Goal: Task Accomplishment & Management: Manage account settings

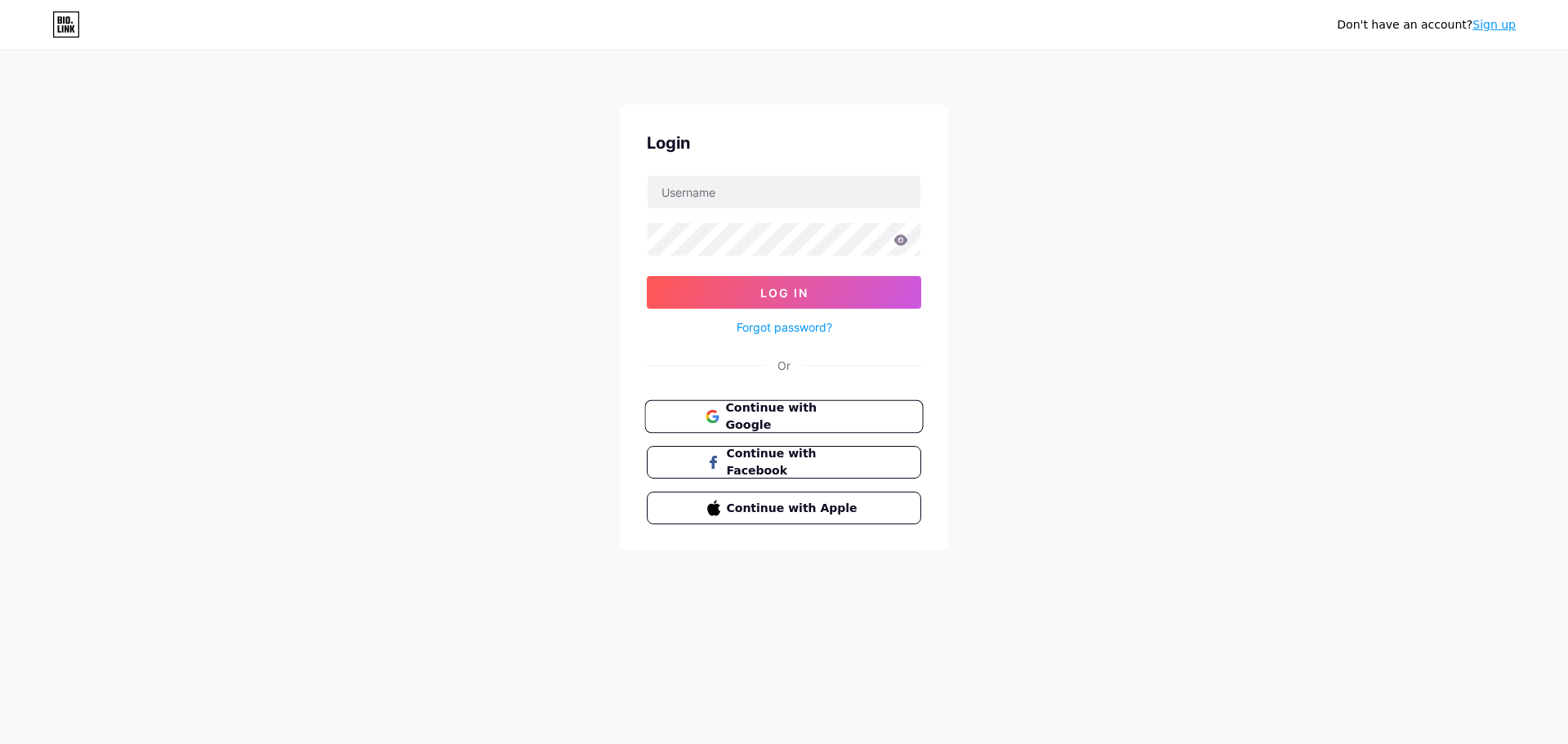
click at [802, 422] on span "Continue with Google" at bounding box center [793, 416] width 136 height 35
click at [566, 132] on div "Don't have an account? Sign up Login Log In Forgot password? Or Continue with G…" at bounding box center [784, 301] width 1568 height 603
click at [808, 420] on span "Continue with Google" at bounding box center [793, 416] width 136 height 35
click at [740, 191] on input "text" at bounding box center [784, 191] width 272 height 33
click at [817, 421] on span "Continue with Google" at bounding box center [793, 416] width 136 height 35
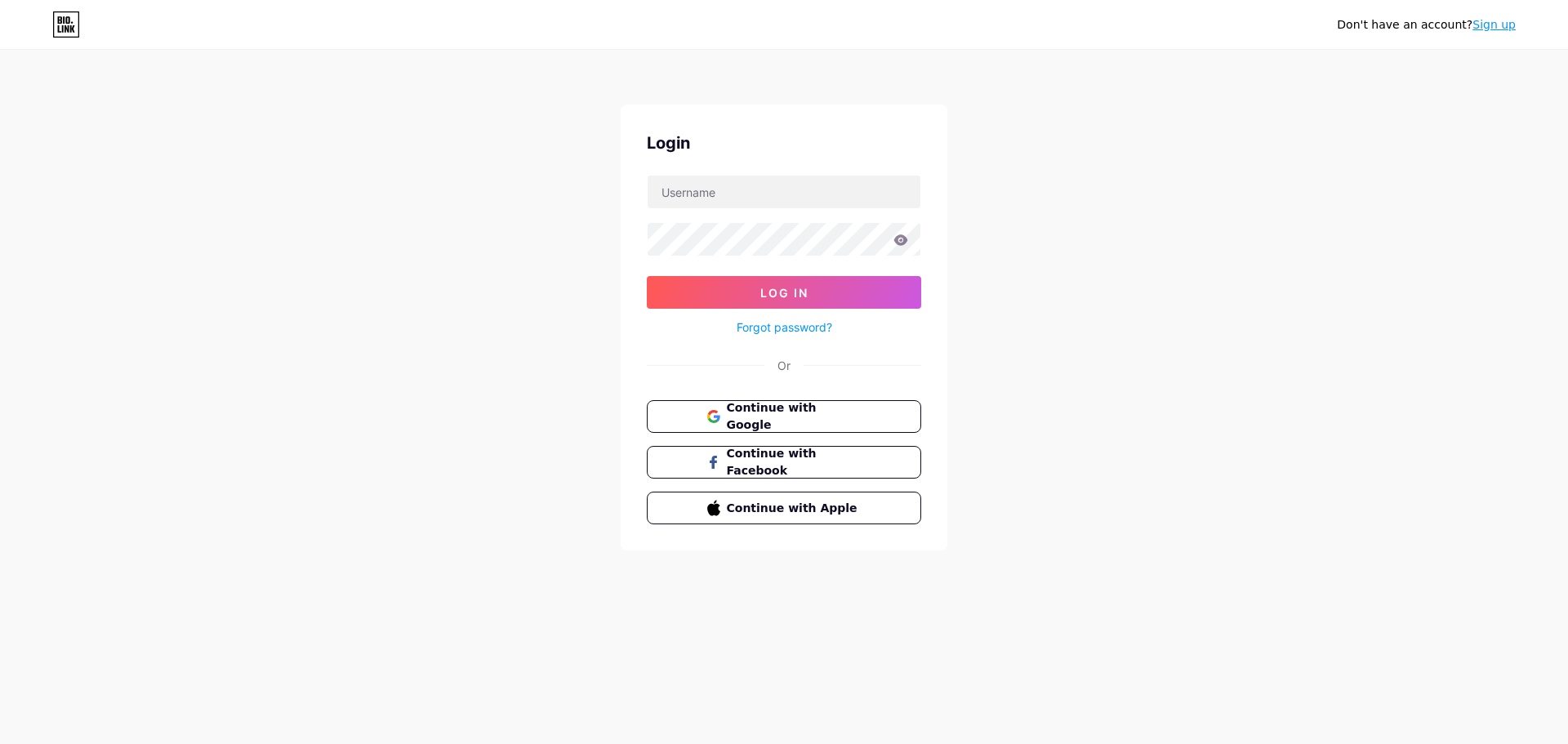
click at [1067, 225] on div "Don't have an account? Sign up Login Log In Forgot password? Or Continue with G…" at bounding box center [784, 301] width 1568 height 603
click at [768, 199] on input "text" at bounding box center [784, 191] width 272 height 33
click at [764, 193] on input "text" at bounding box center [784, 191] width 272 height 33
paste input "ascomifmuriae@gmail.com"
type input "ascomifmuriae@gmail.com"
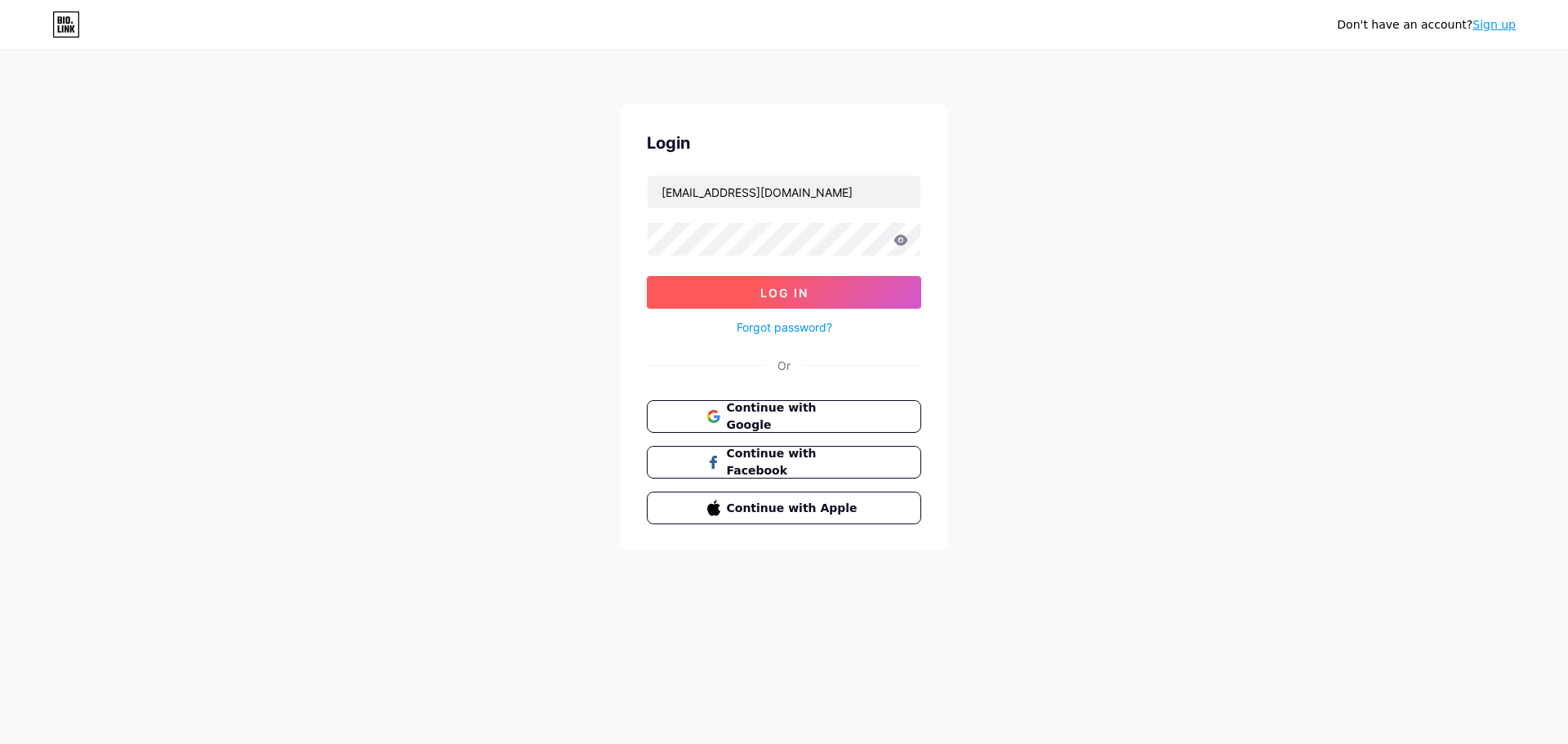
click at [842, 294] on button "Log In" at bounding box center [784, 292] width 274 height 33
click at [647, 276] on button "Log In" at bounding box center [784, 292] width 274 height 33
click at [829, 293] on button "Log In" at bounding box center [784, 292] width 274 height 33
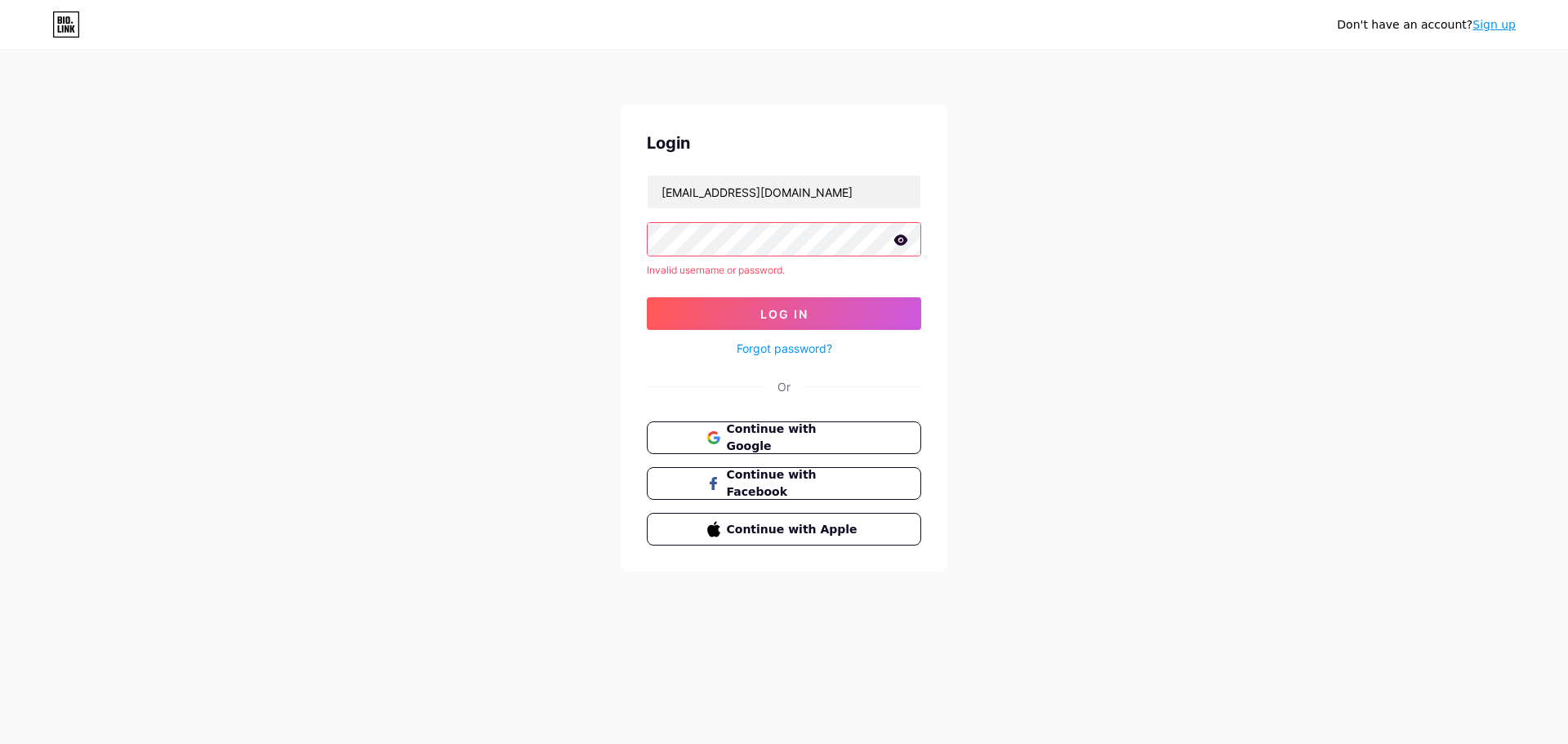
click at [802, 343] on link "Forgot password?" at bounding box center [784, 349] width 96 height 18
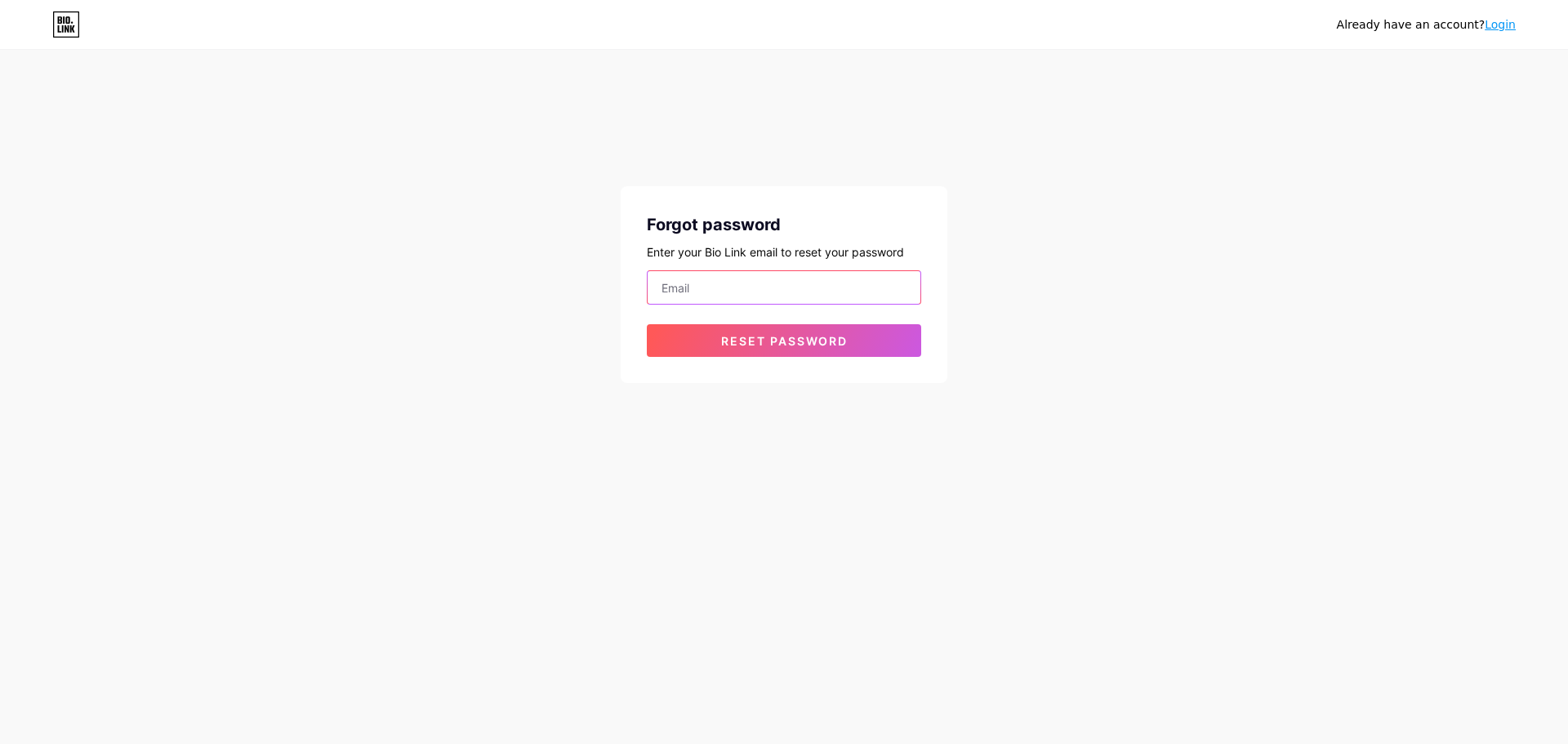
click at [754, 281] on input "email" at bounding box center [784, 287] width 272 height 33
paste input "@sc0m1fmur1@3"
type input "@sc0m1fmur1@3"
drag, startPoint x: 709, startPoint y: 285, endPoint x: 446, endPoint y: 264, distance: 263.8
click at [446, 264] on div "Already have an account? Login Forgot password Enter your Bio Link email to res…" at bounding box center [784, 217] width 1568 height 435
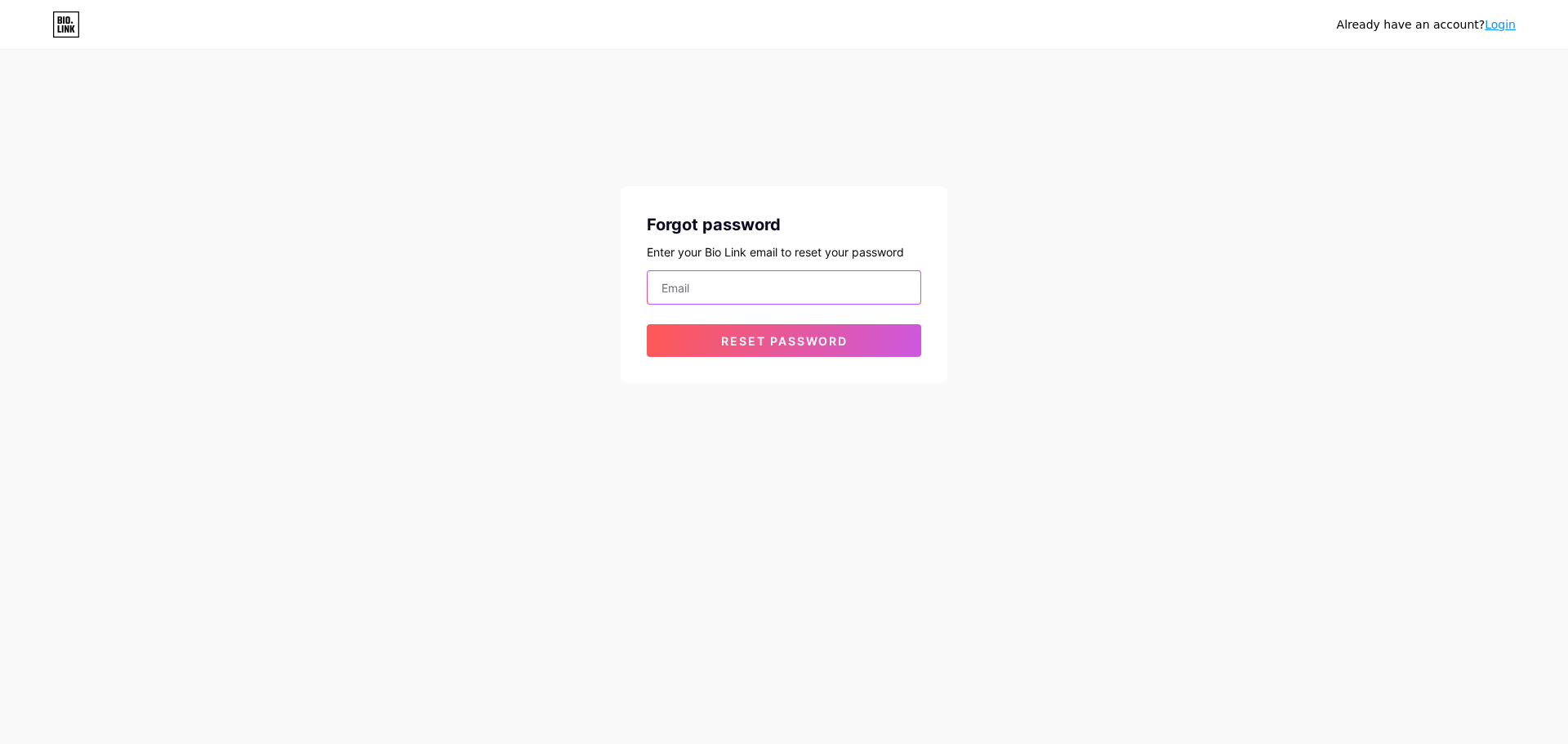
paste input "ascomifmuriae@gmail.com"
click at [746, 341] on span "Reset password" at bounding box center [785, 341] width 127 height 14
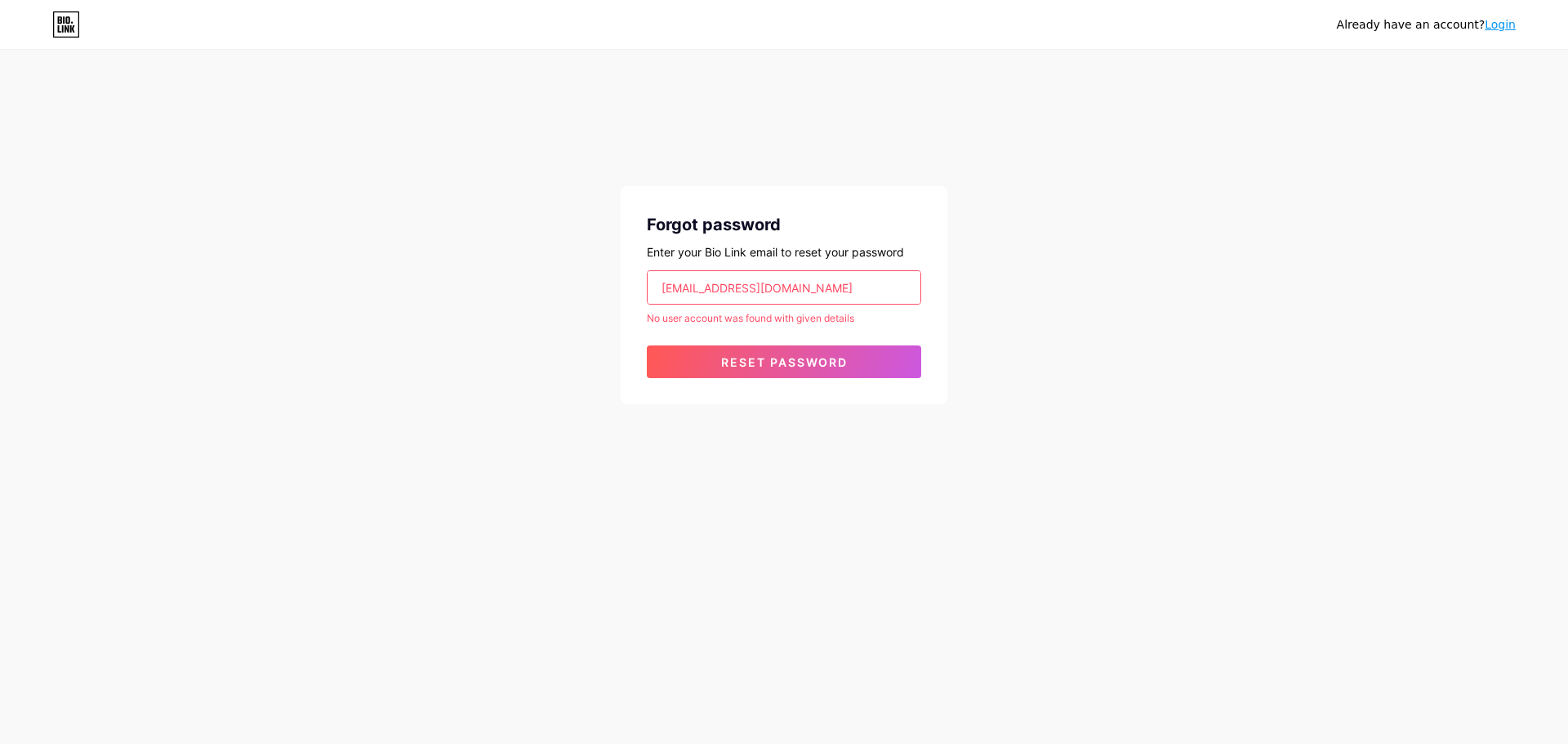
click at [660, 284] on input "ascomifmuriae@gmail.com" at bounding box center [784, 287] width 272 height 33
click at [809, 363] on span "Reset password" at bounding box center [785, 362] width 127 height 14
drag, startPoint x: 835, startPoint y: 285, endPoint x: 331, endPoint y: 290, distance: 504.0
click at [331, 290] on div "Already have an account? Login Forgot password Enter your Bio Link email to res…" at bounding box center [784, 228] width 1568 height 457
paste input "midiassociais.muriae@ifsudestemg.edu.br"
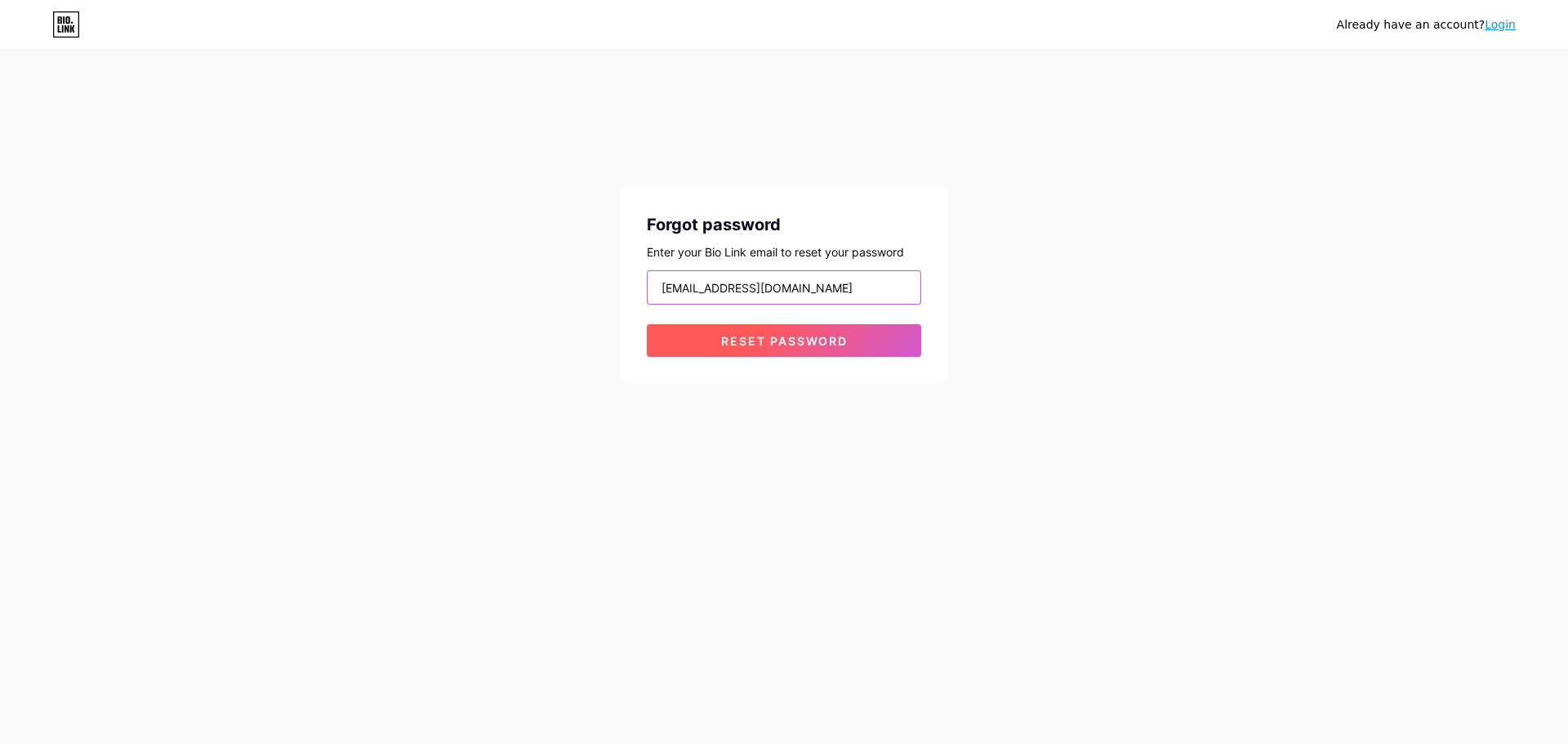
type input "midiassociais.muriae@ifsudestemg.edu.br"
click at [763, 339] on span "Reset password" at bounding box center [785, 341] width 127 height 14
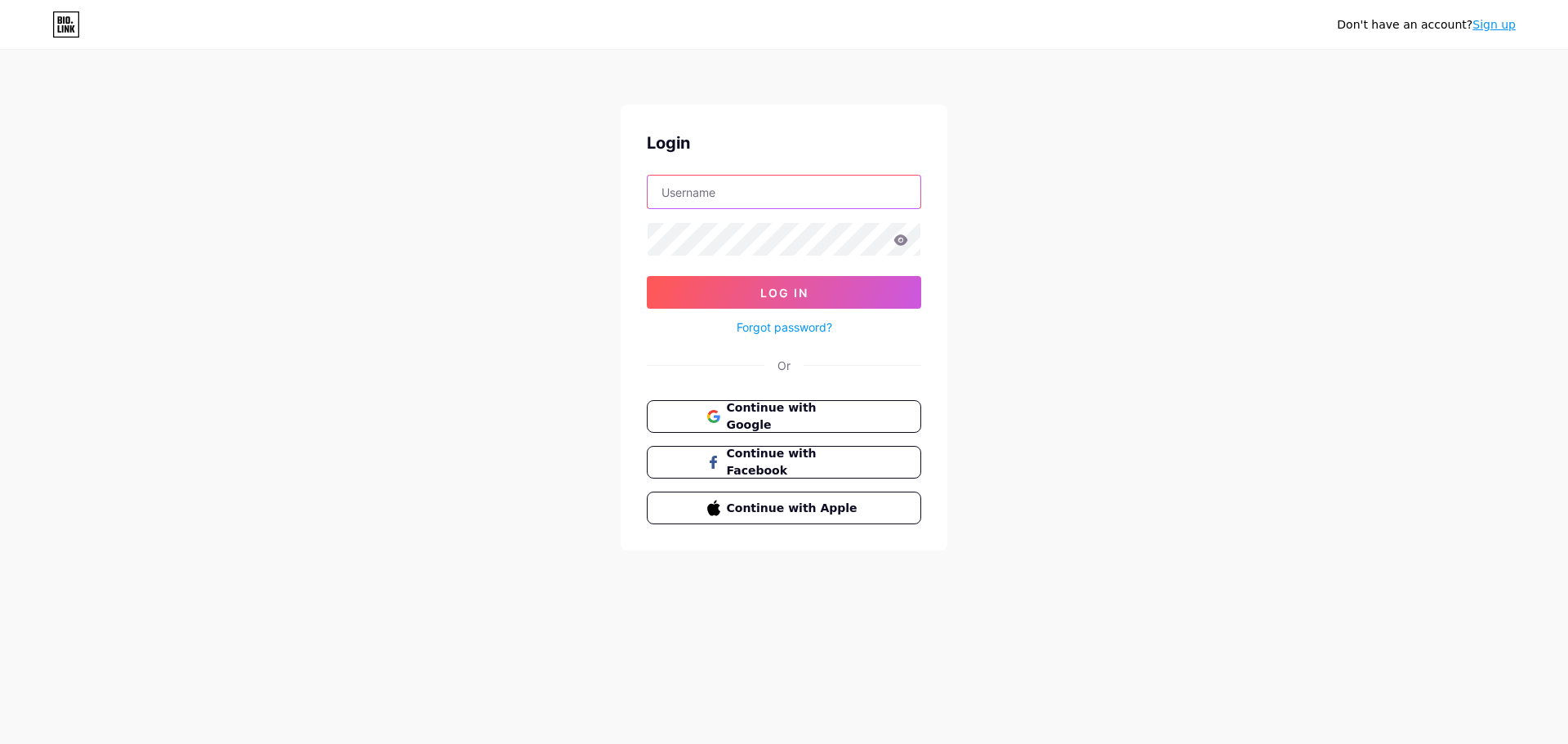
click at [723, 190] on input "text" at bounding box center [784, 191] width 272 height 33
click at [788, 329] on link "Forgot password?" at bounding box center [784, 327] width 96 height 18
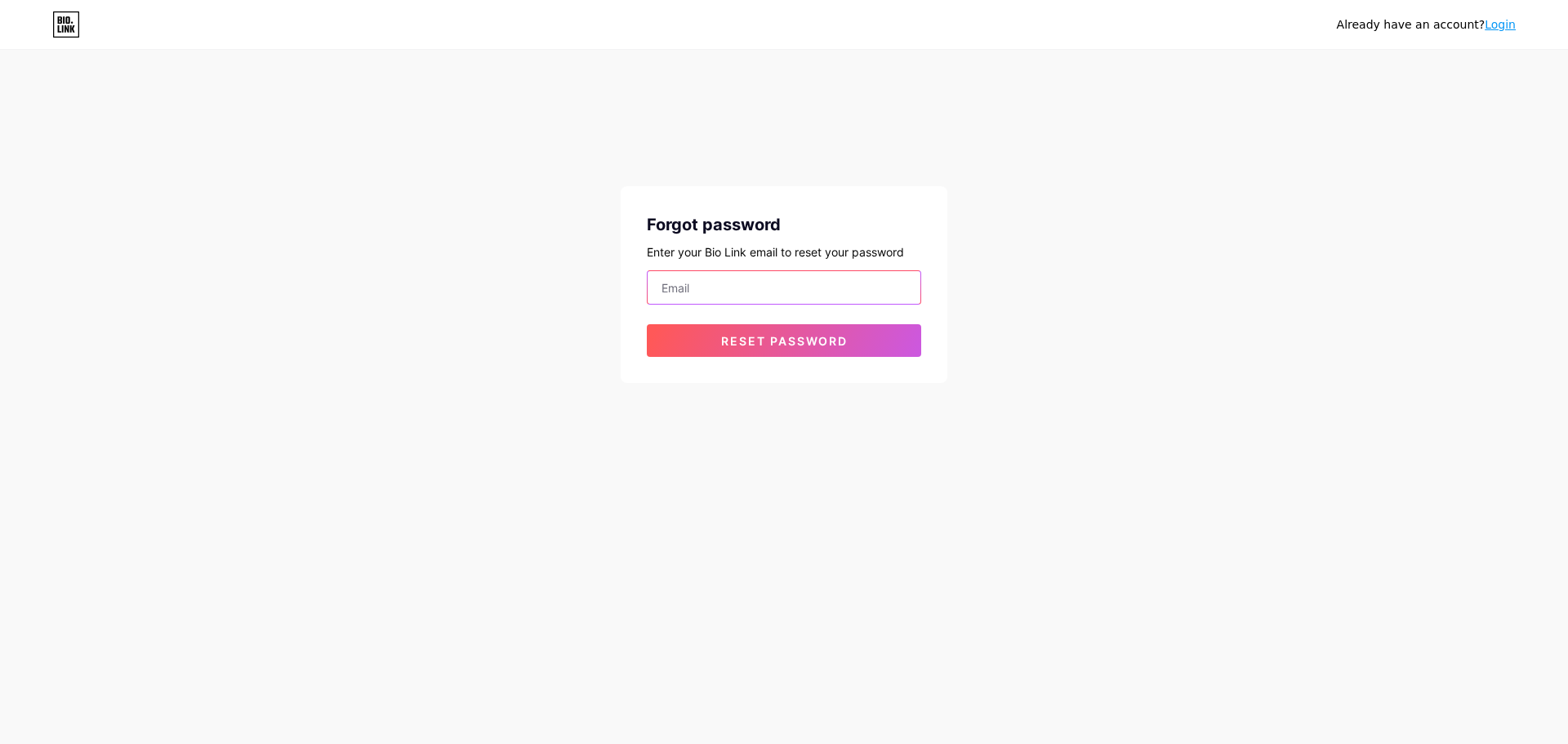
click at [746, 297] on input "email" at bounding box center [784, 287] width 272 height 33
type input "ascom.muriae@ifsudestemg.edu.br"
click at [647, 324] on button "Reset password" at bounding box center [784, 340] width 274 height 33
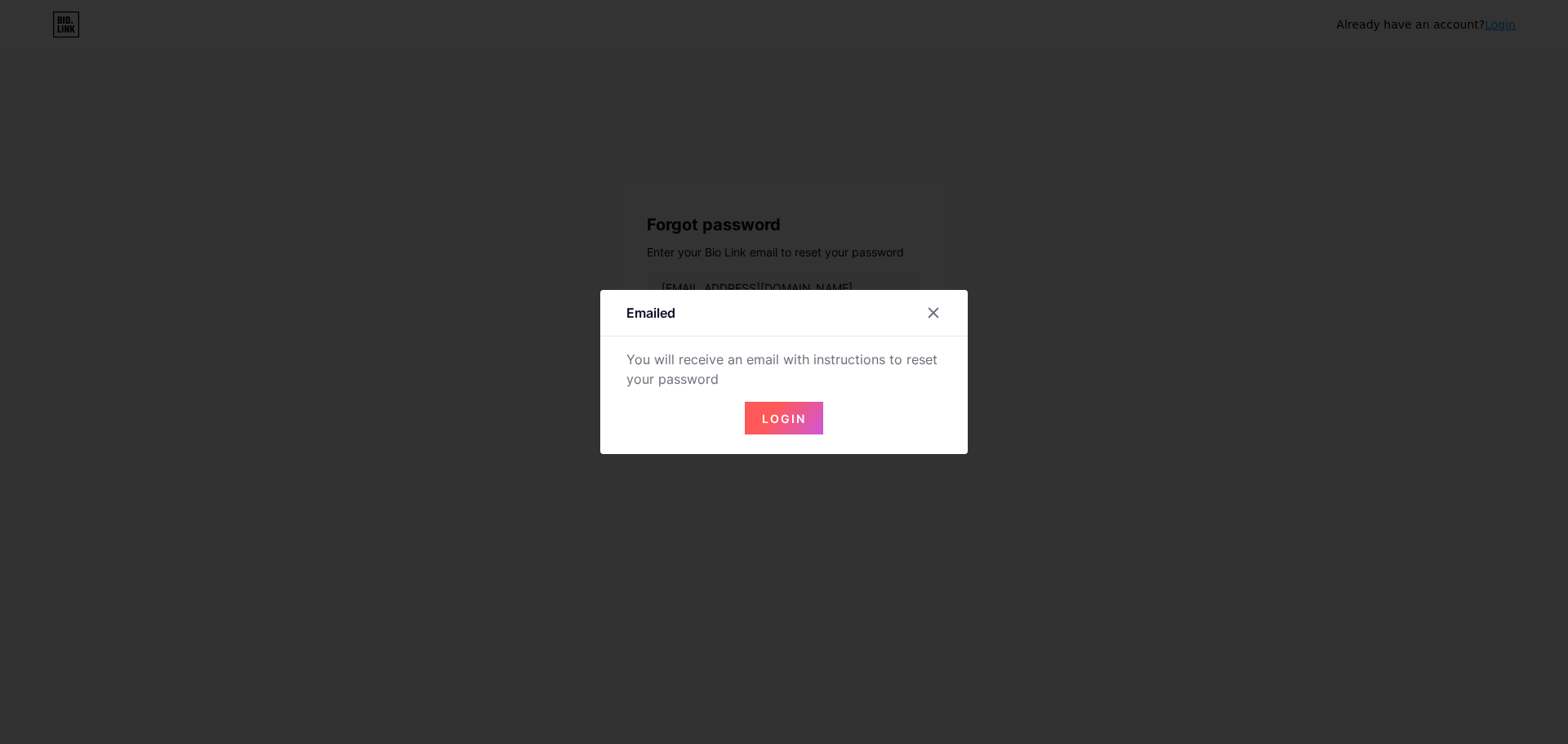
click at [784, 419] on span "Login" at bounding box center [784, 418] width 44 height 14
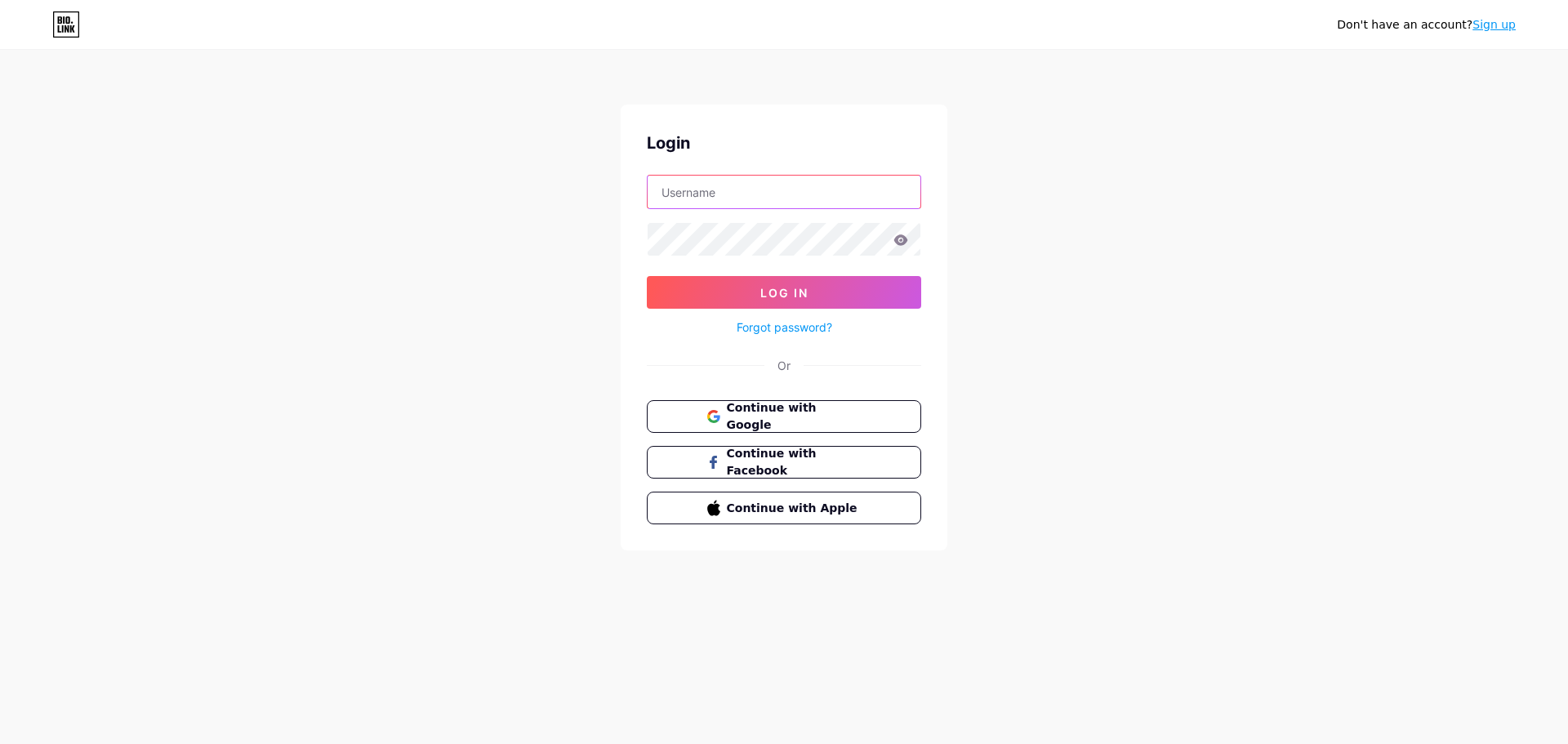
click at [729, 199] on input "text" at bounding box center [784, 191] width 272 height 33
type input "ascom.muriae@ifsudestemg.edu.br"
click at [771, 292] on span "Log In" at bounding box center [784, 293] width 48 height 14
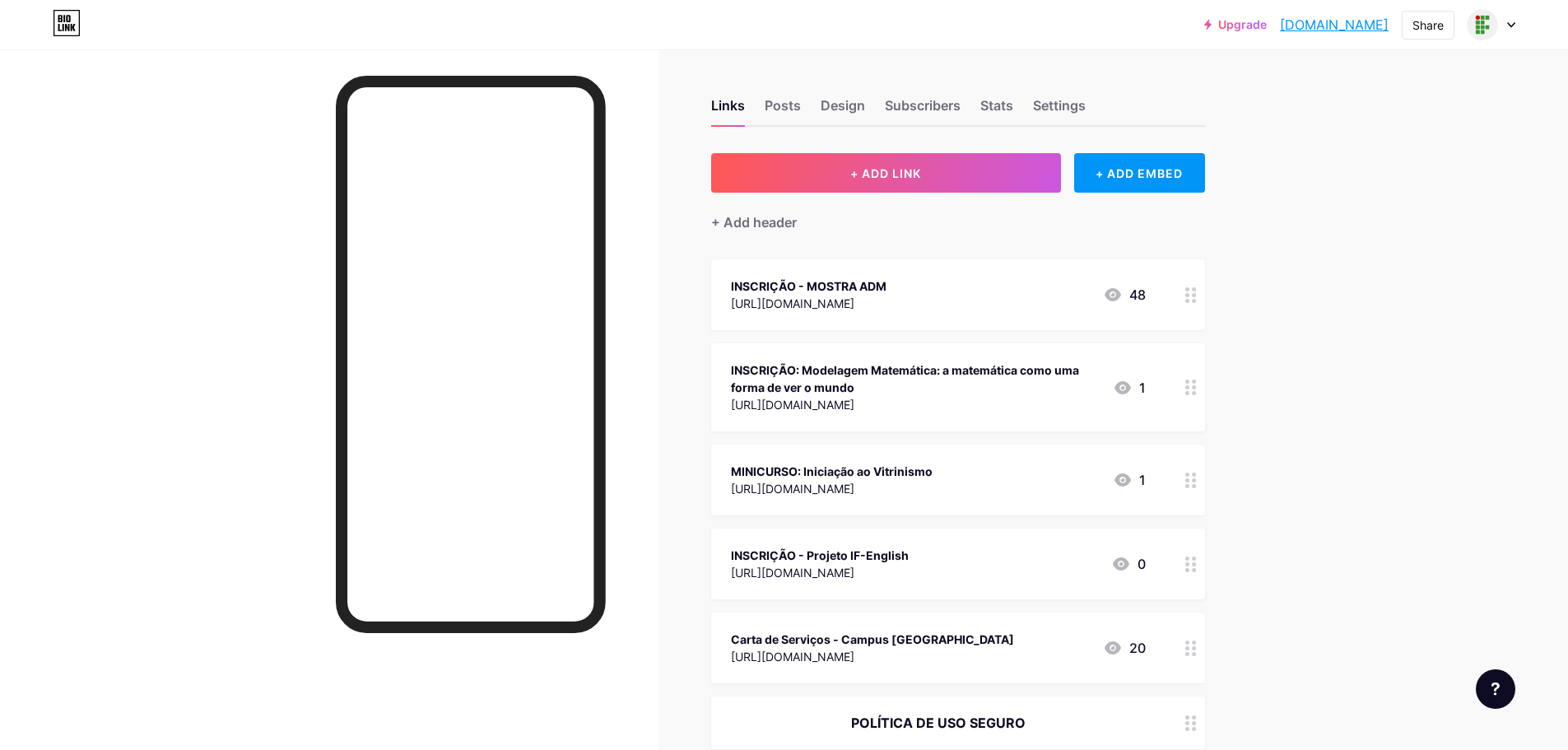
click at [1192, 298] on icon at bounding box center [1190, 295] width 12 height 16
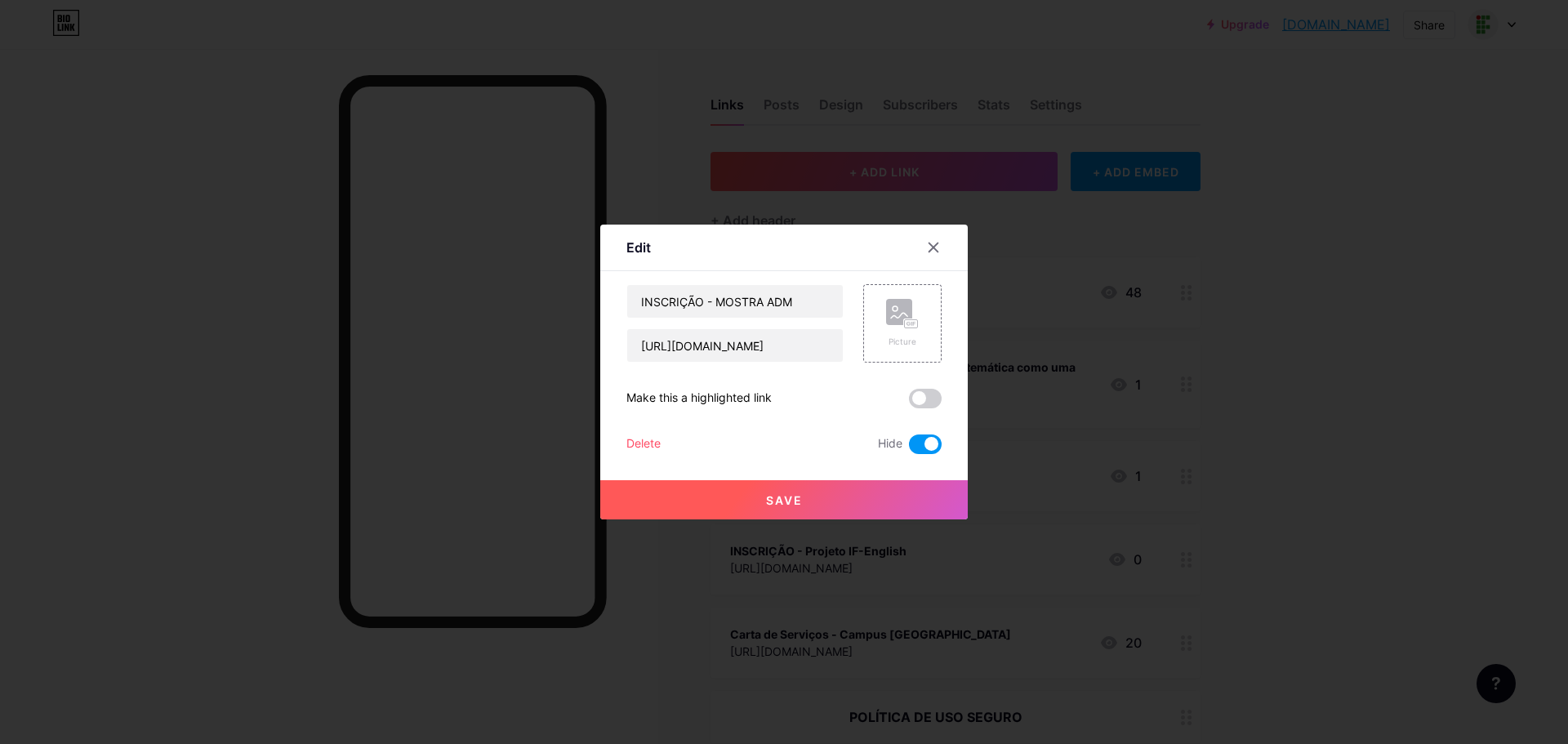
click at [836, 504] on button "Save" at bounding box center [784, 499] width 367 height 40
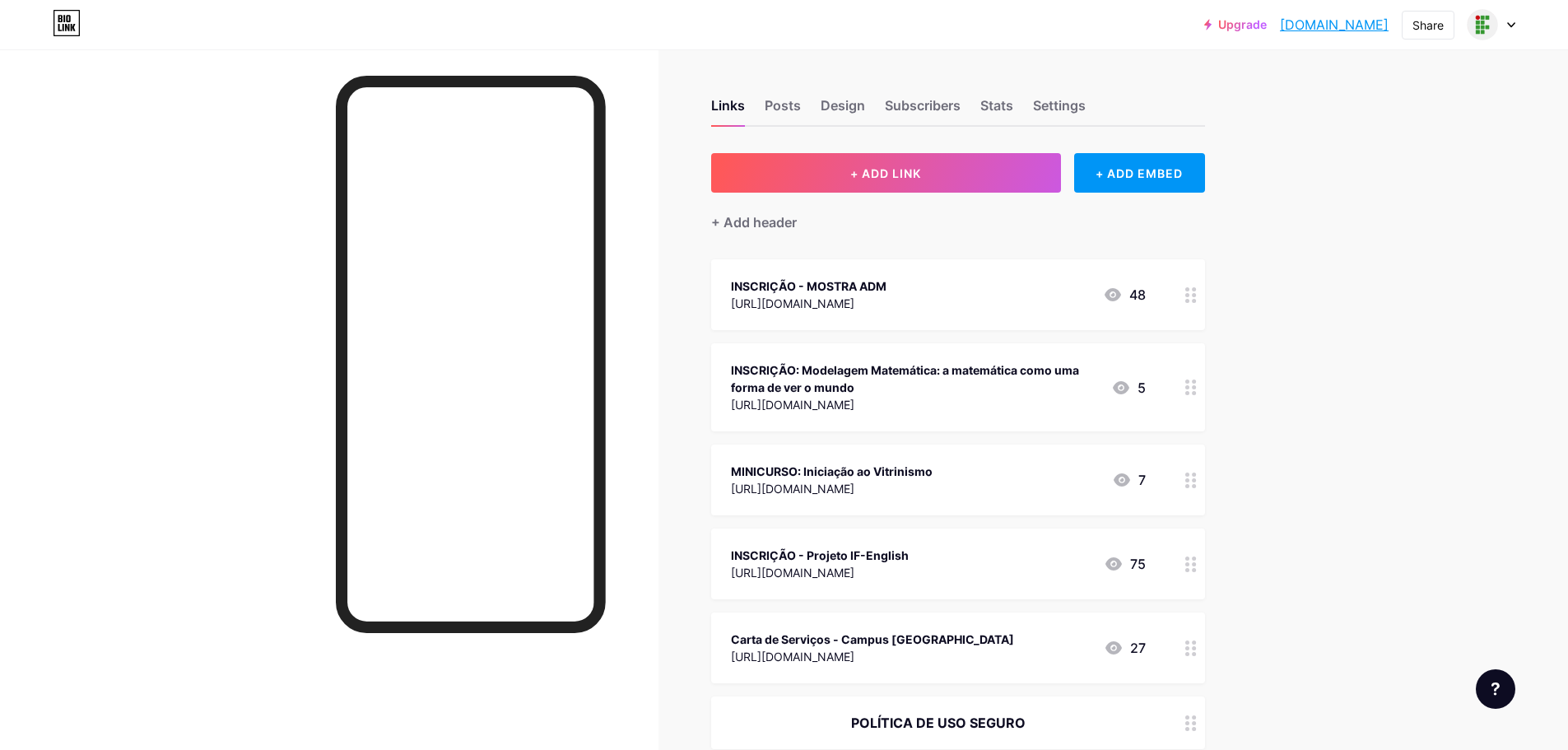
click at [997, 406] on div "https://forms.gle/mdJvKyiU9dHxMWuk7" at bounding box center [914, 405] width 367 height 18
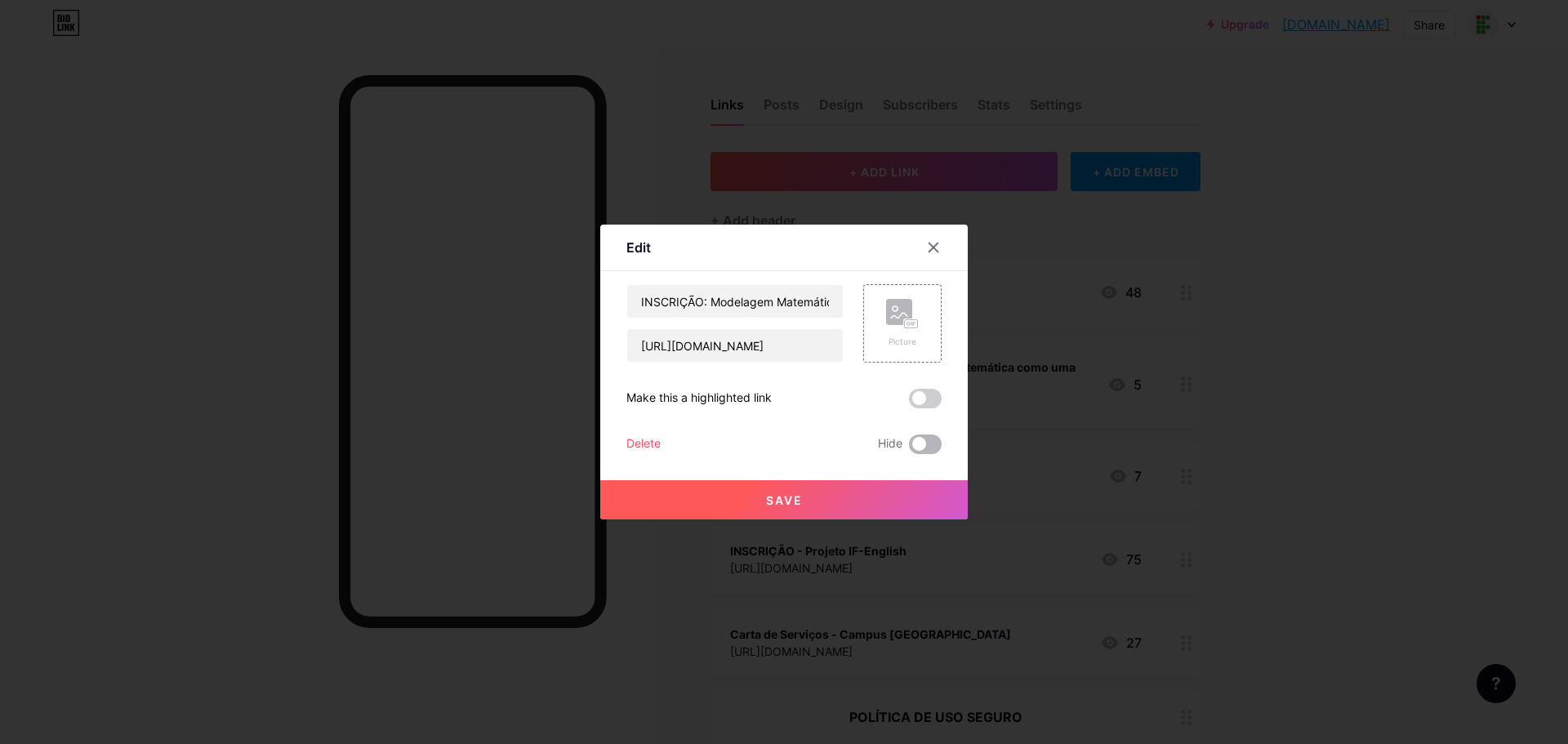
click at [935, 440] on span at bounding box center [925, 444] width 33 height 19
click at [909, 448] on input "checkbox" at bounding box center [909, 448] width 0 height 0
click at [867, 492] on button "Save" at bounding box center [784, 499] width 367 height 40
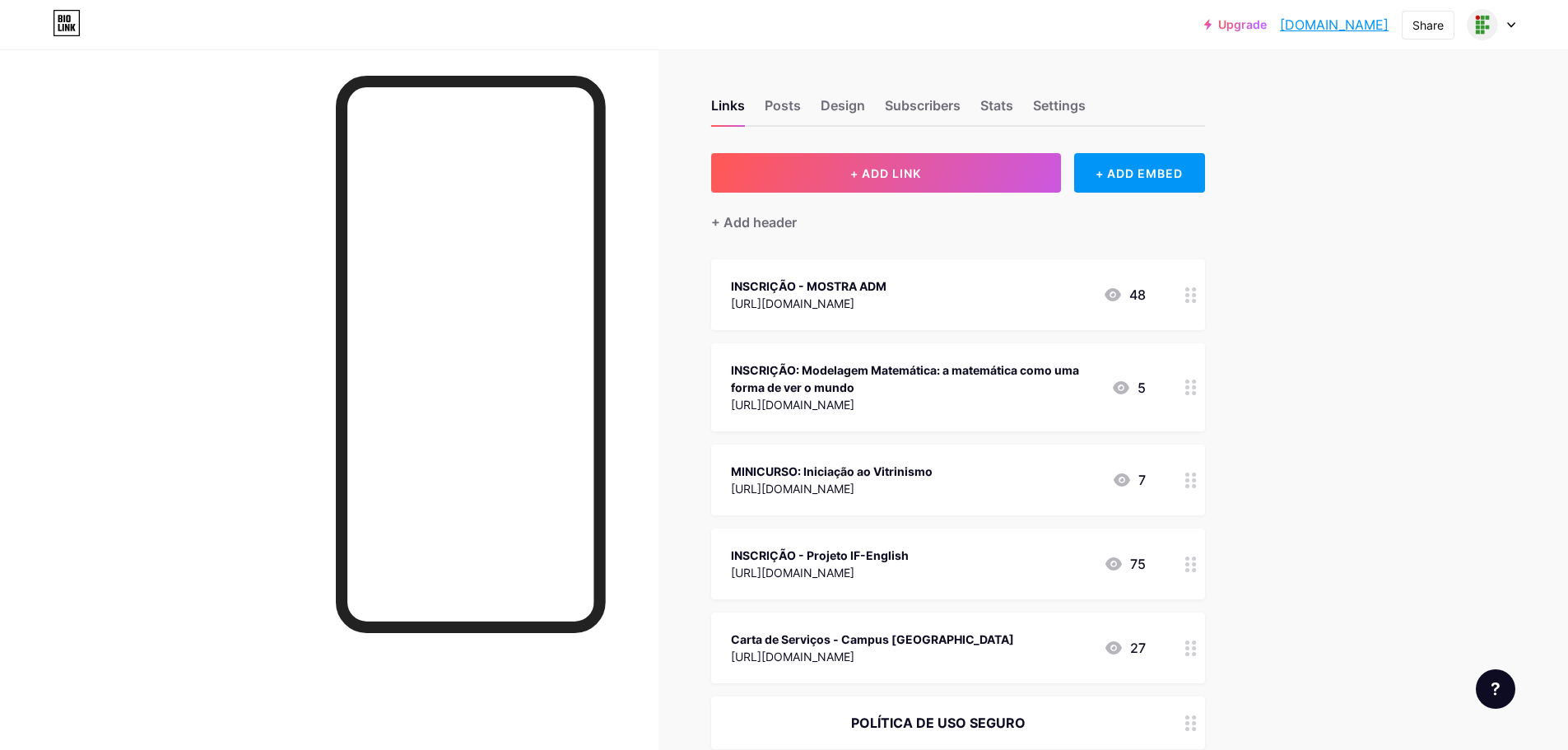
click at [932, 483] on div "https://docs.google.com/forms/d/e/1FAIpQLSdAy7L_TINWBF3sSQMG-Fuexio7CDWBztbM0O1…" at bounding box center [831, 489] width 202 height 18
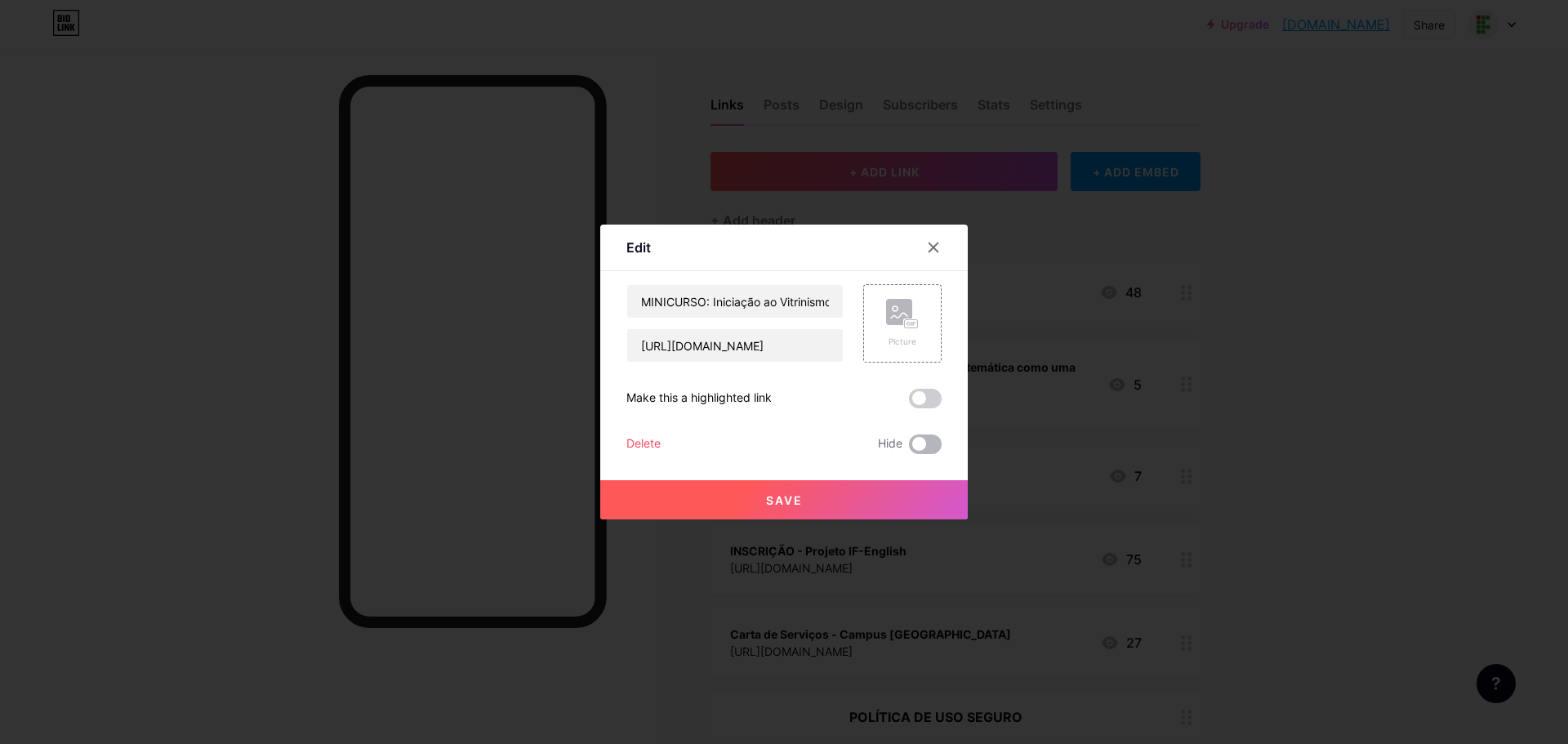
click at [923, 437] on span at bounding box center [925, 444] width 33 height 19
click at [909, 448] on input "checkbox" at bounding box center [909, 448] width 0 height 0
click at [879, 491] on button "Save" at bounding box center [784, 499] width 367 height 40
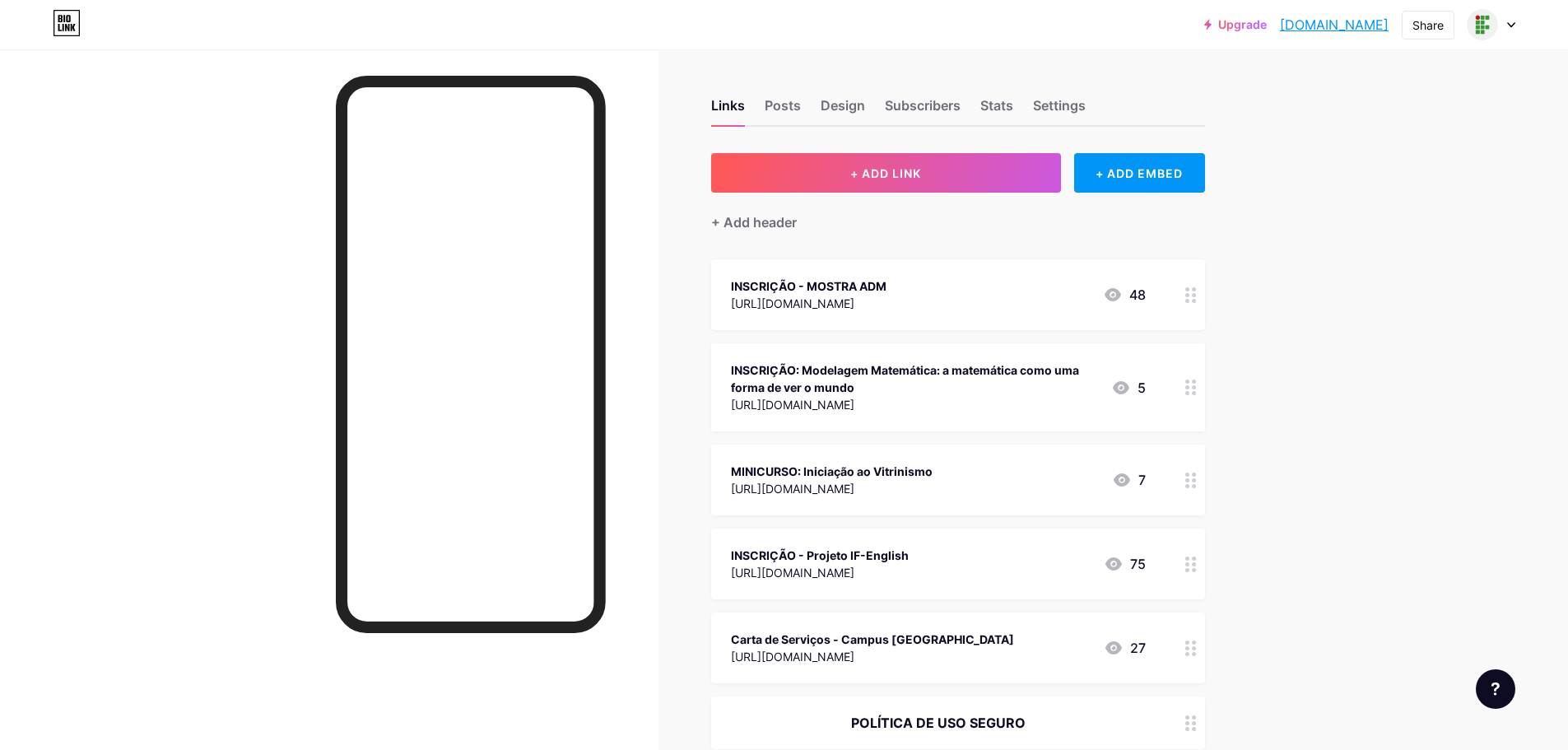
click at [908, 557] on div "INSCRIÇÃO - Projeto IF-English" at bounding box center [819, 555] width 178 height 18
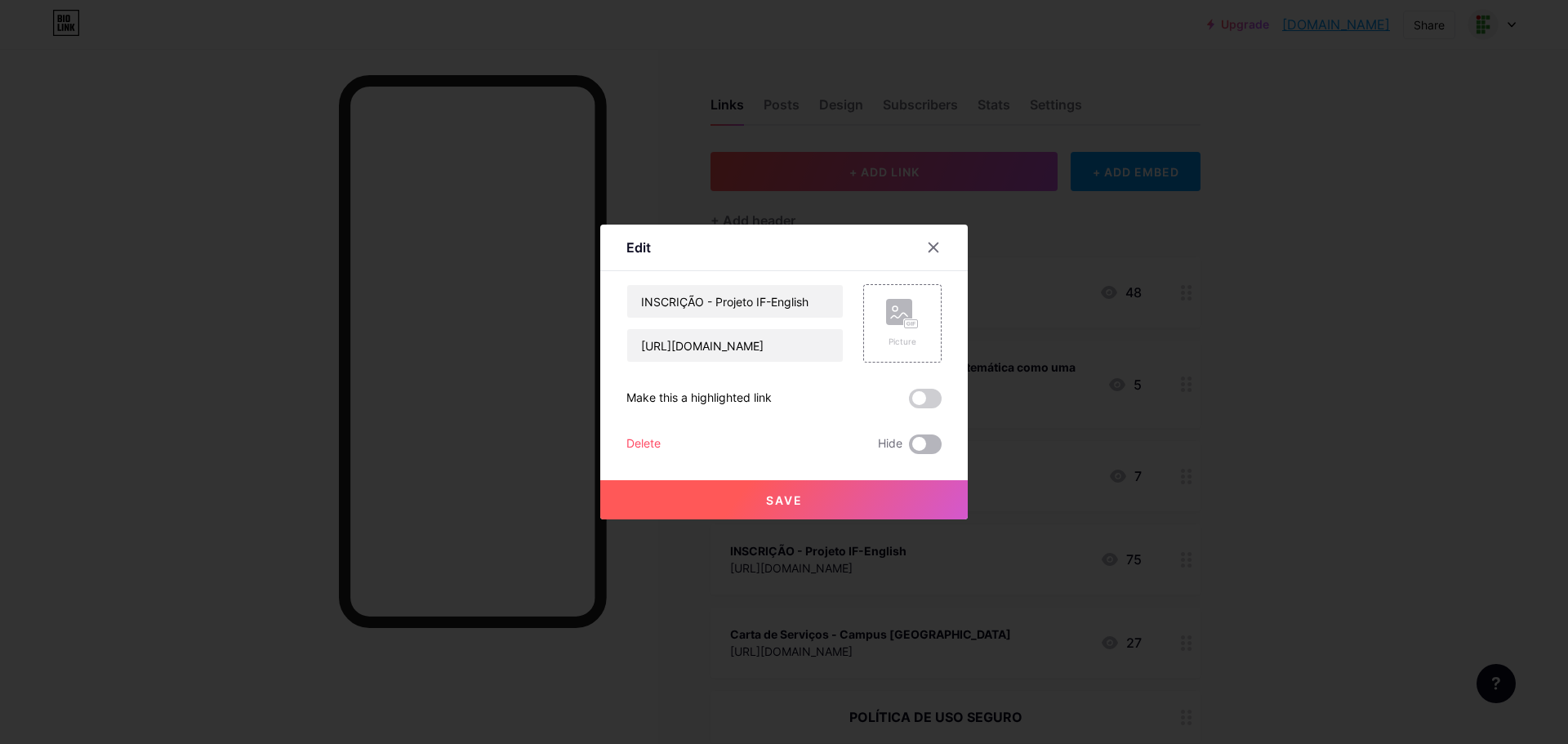
click at [926, 441] on span at bounding box center [925, 444] width 33 height 19
click at [909, 448] on input "checkbox" at bounding box center [909, 448] width 0 height 0
click at [878, 501] on button "Save" at bounding box center [784, 499] width 367 height 40
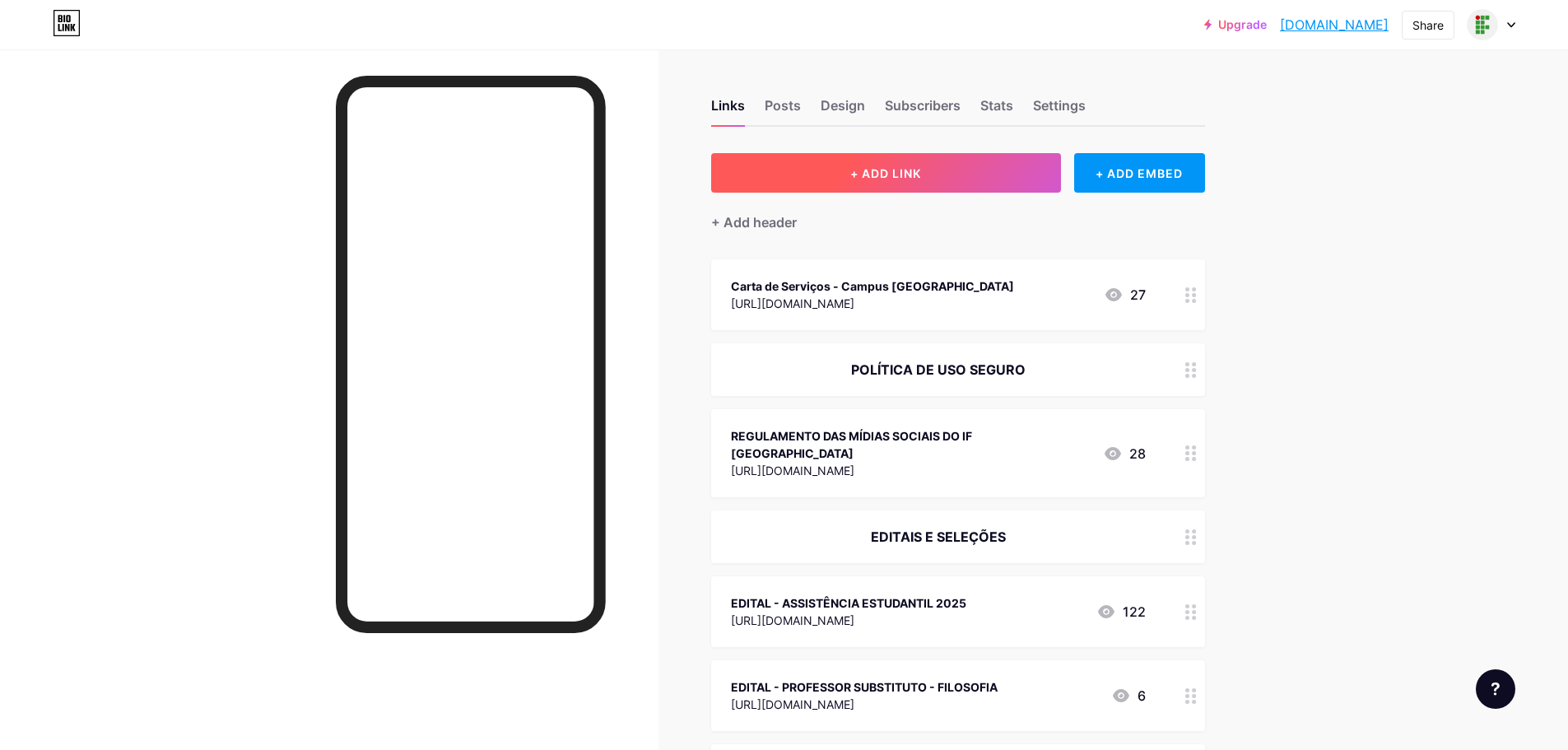
click at [904, 179] on span "+ ADD LINK" at bounding box center [885, 174] width 71 height 14
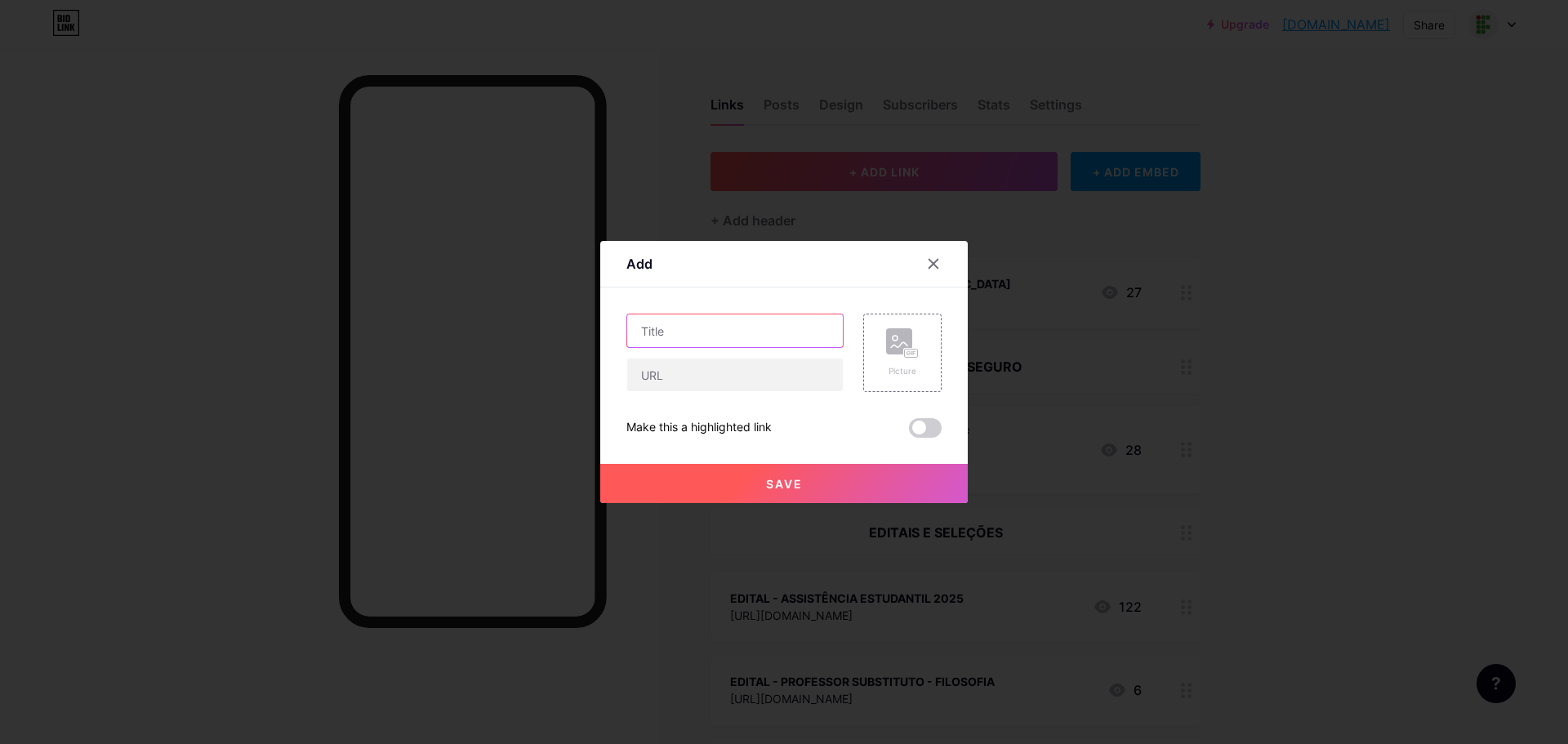
click at [744, 329] on input "text" at bounding box center [735, 330] width 215 height 33
paste input "4ª Semana da Popularização da Ciência e Feira de Ciências do Campus Muriaé"
type input "INSCRIÇÃO - 4ª Semana da Popularização da Ciência e Feira de Ciências do Campus…"
click at [766, 394] on div "INSCRIÇÃO - 4ª Semana da Popularização da Ciência e Feira de Ciências do Campus…" at bounding box center [784, 375] width 316 height 124
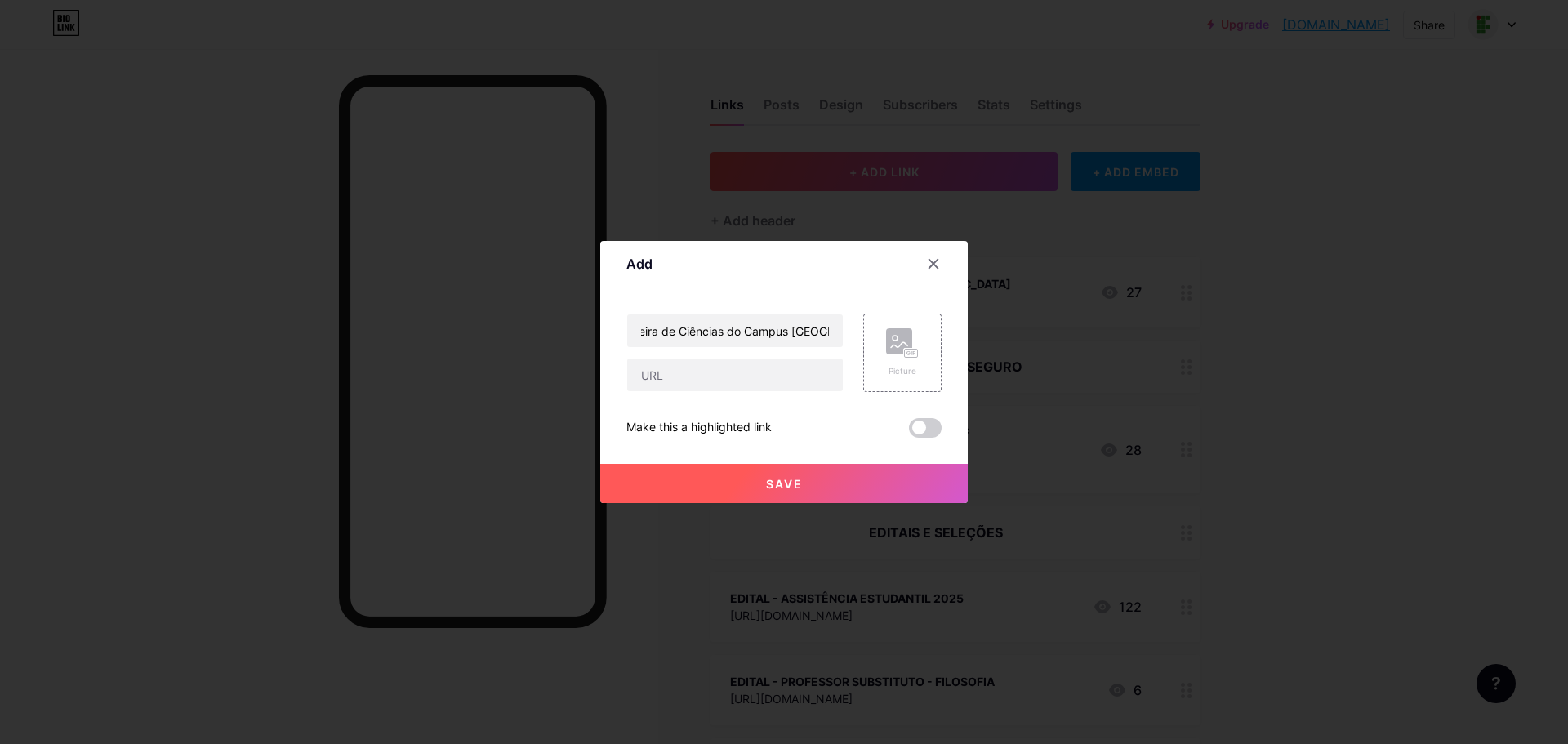
scroll to position [0, 0]
click at [762, 384] on input "text" at bounding box center [735, 374] width 215 height 33
paste input "https://docs.google.com/forms/d/1SfbDxzosIeIbJmK44XQ52aE1K7VuQar-VNqgSx7oHN0/ed…"
type input "https://docs.google.com/forms/d/1SfbDxzosIeIbJmK44XQ52aE1K7VuQar-VNqgSx7oHN0/ed…"
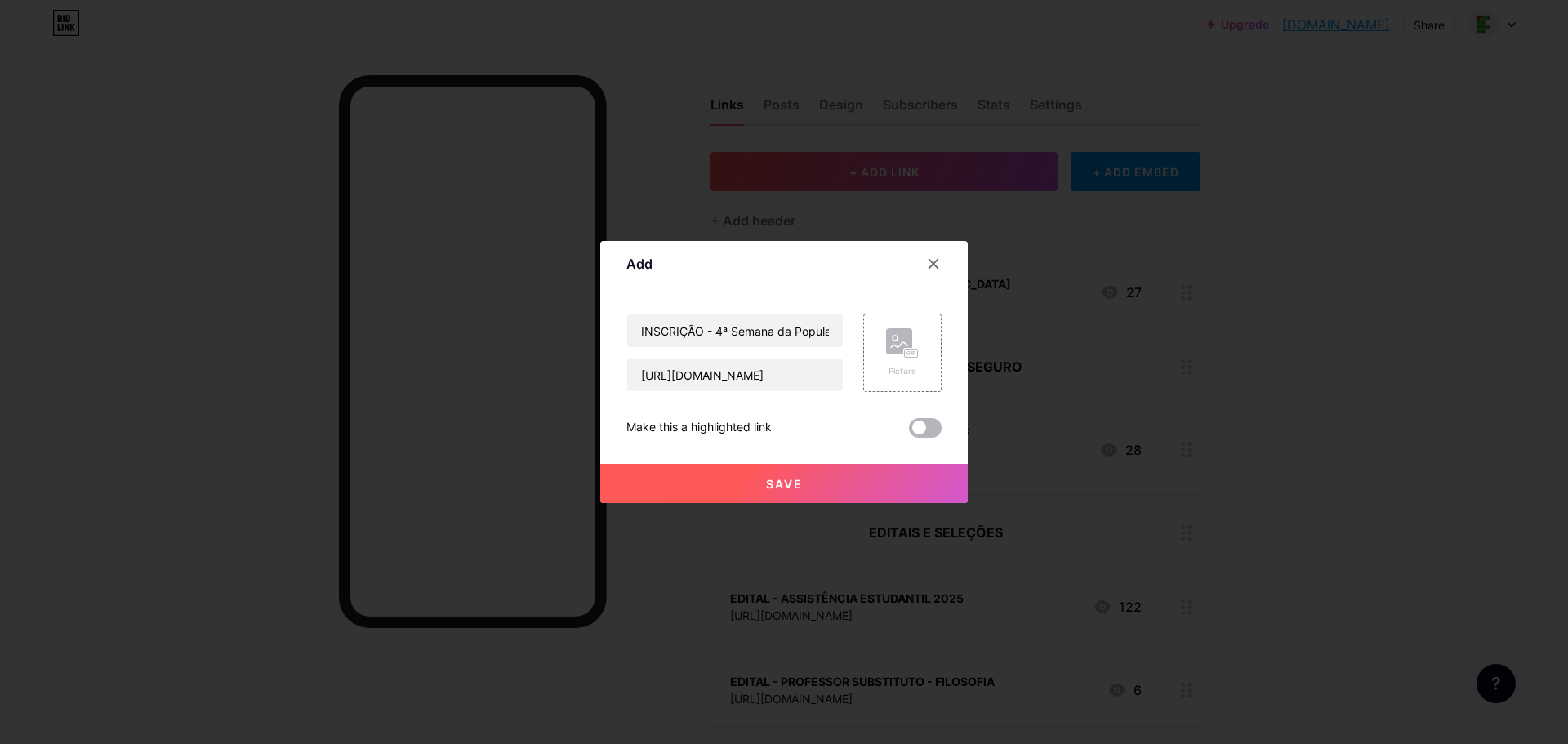
click at [922, 427] on span at bounding box center [925, 428] width 33 height 19
click at [909, 432] on input "checkbox" at bounding box center [909, 432] width 0 height 0
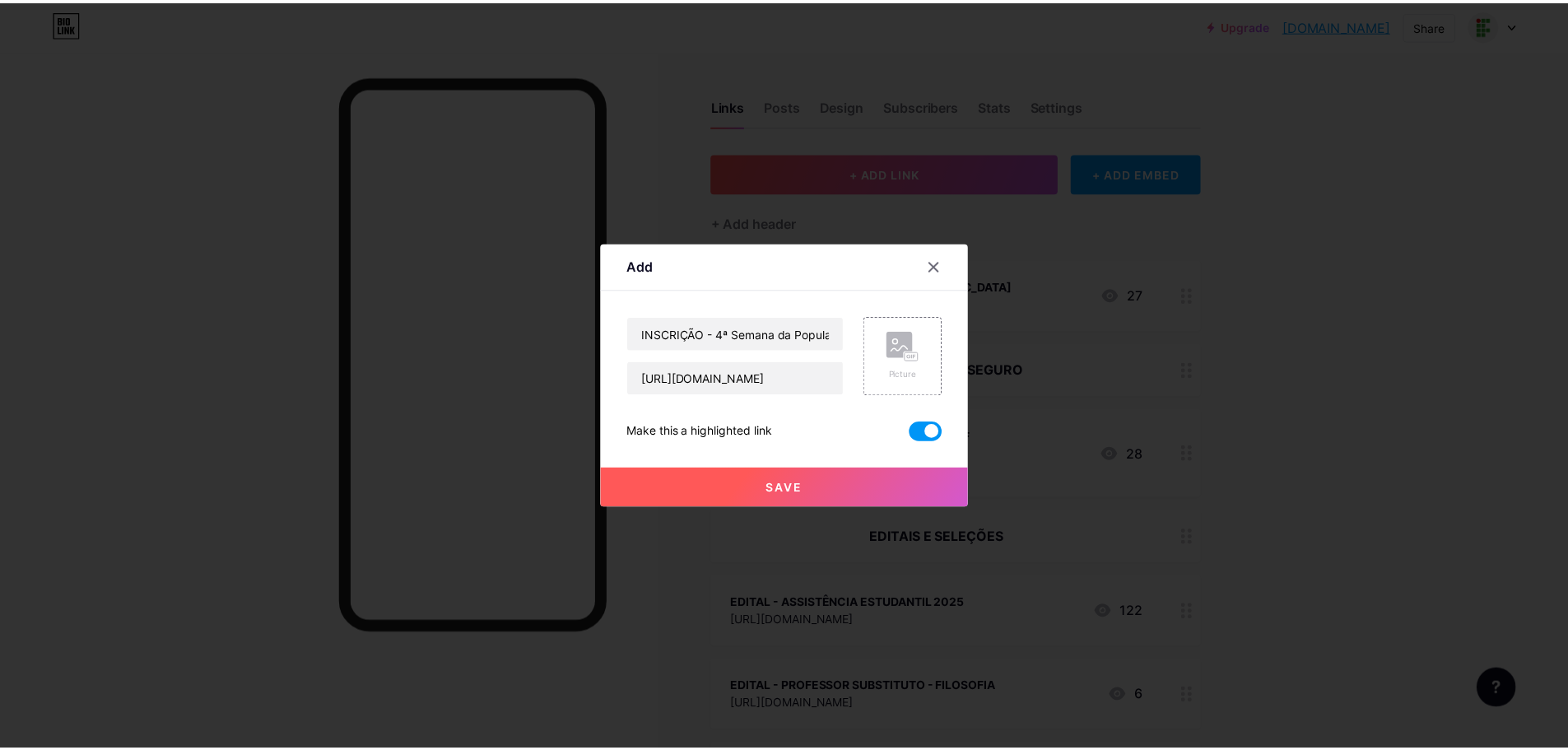
scroll to position [0, 0]
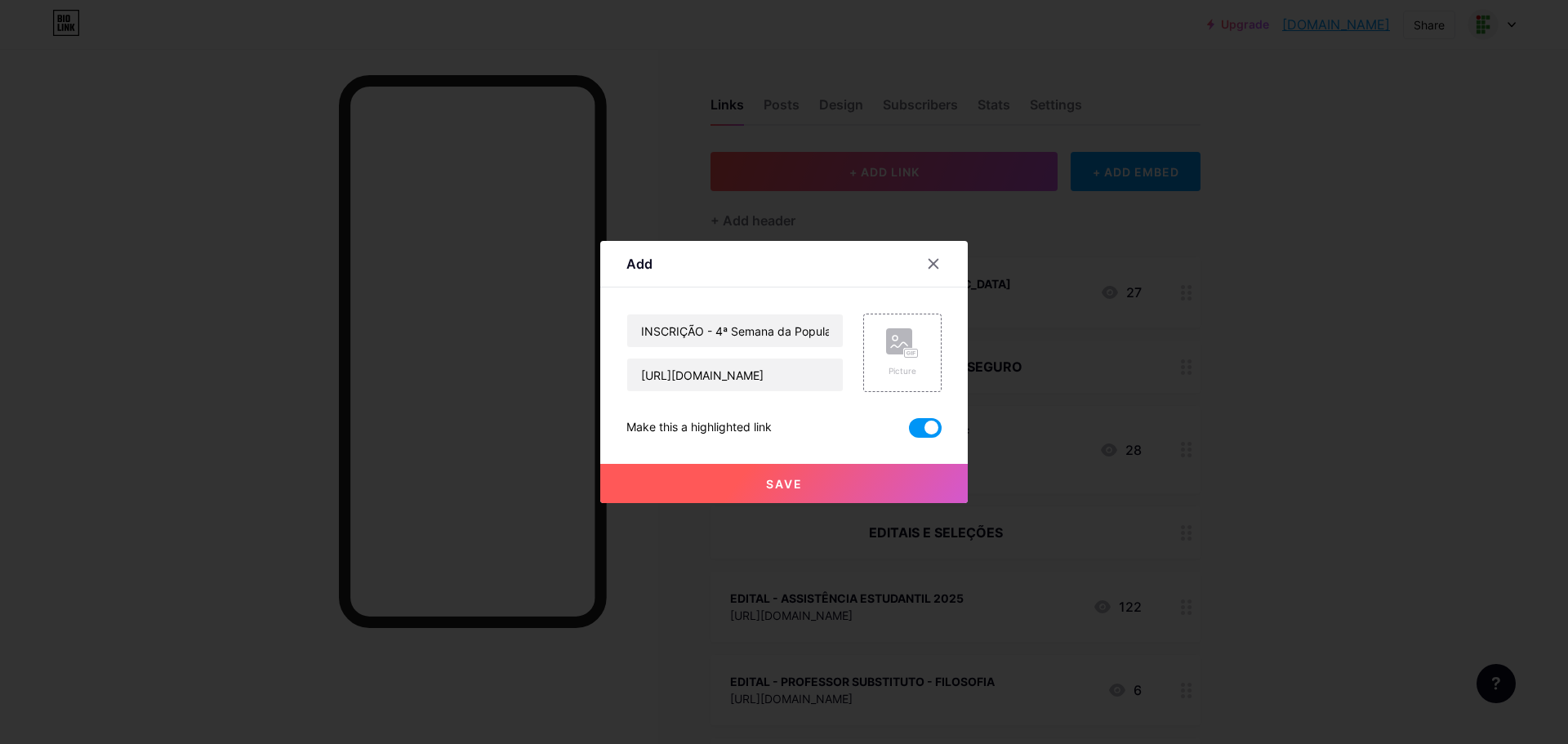
click at [853, 493] on button "Save" at bounding box center [784, 483] width 367 height 40
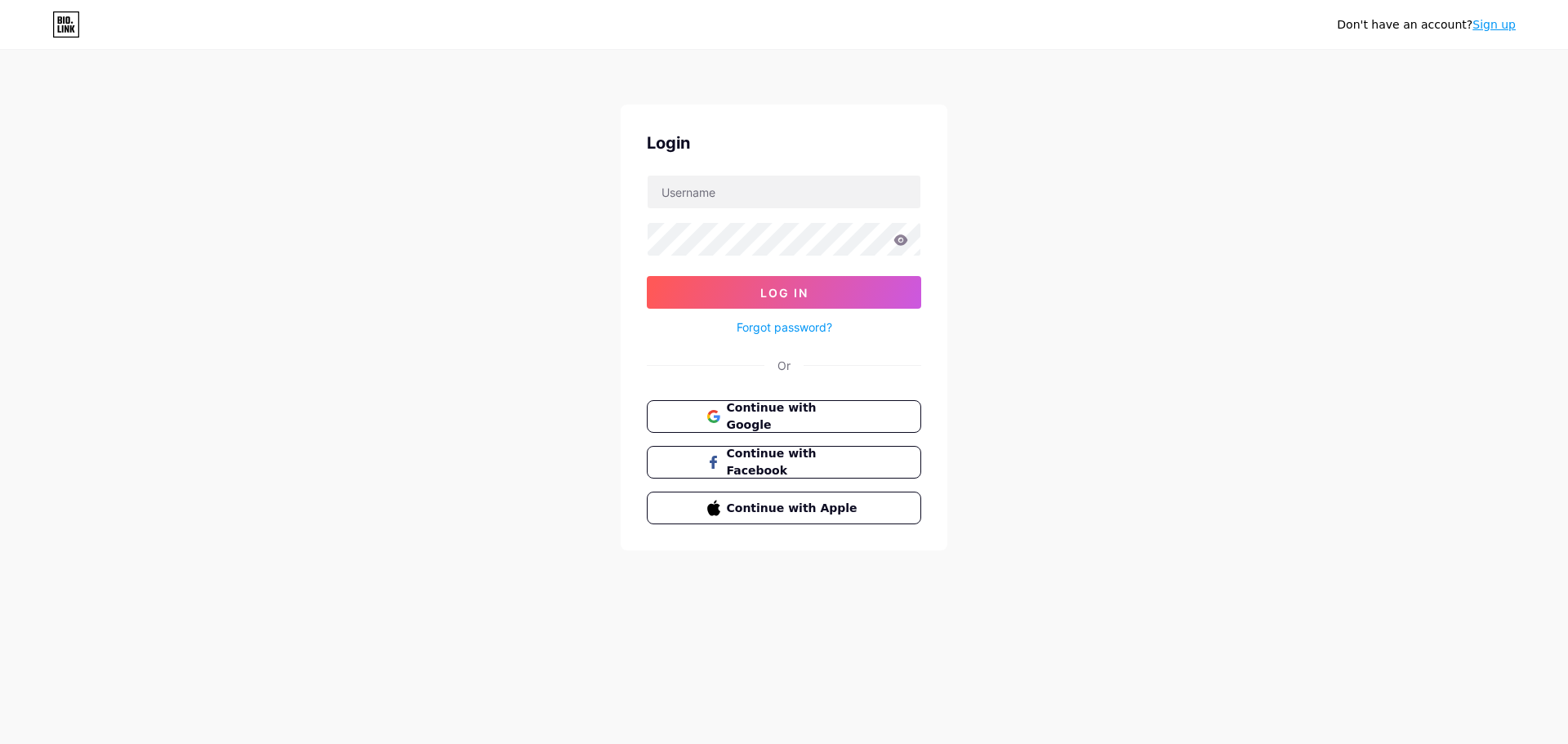
click at [1068, 199] on div "Don't have an account? Sign up Login Log In Forgot password? Or Continue with G…" at bounding box center [784, 301] width 1568 height 603
